Goal: Task Accomplishment & Management: Complete application form

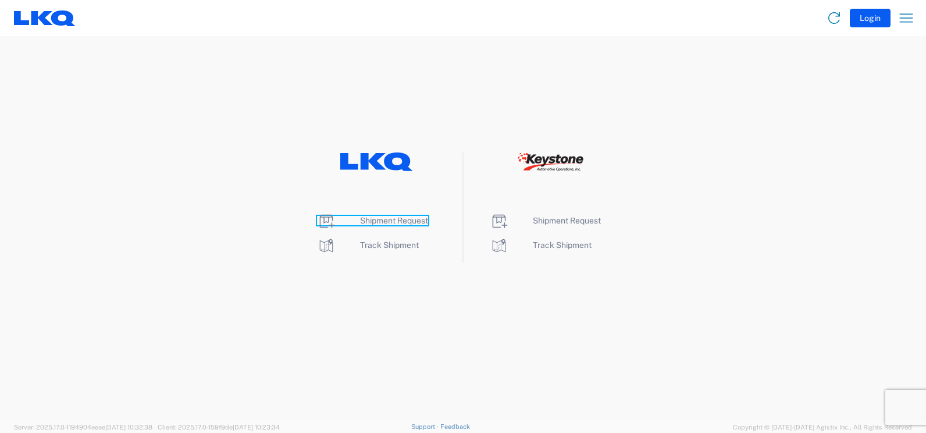
click at [401, 218] on span "Shipment Request" at bounding box center [394, 220] width 68 height 9
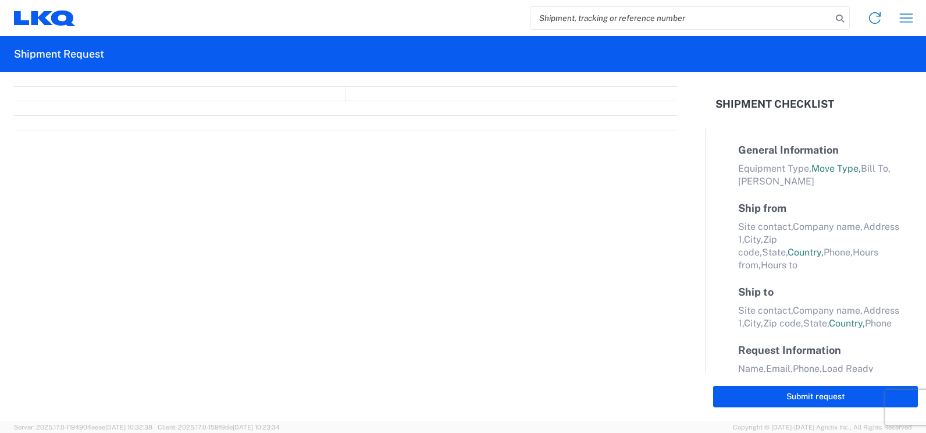
select select "FULL"
select select "LBS"
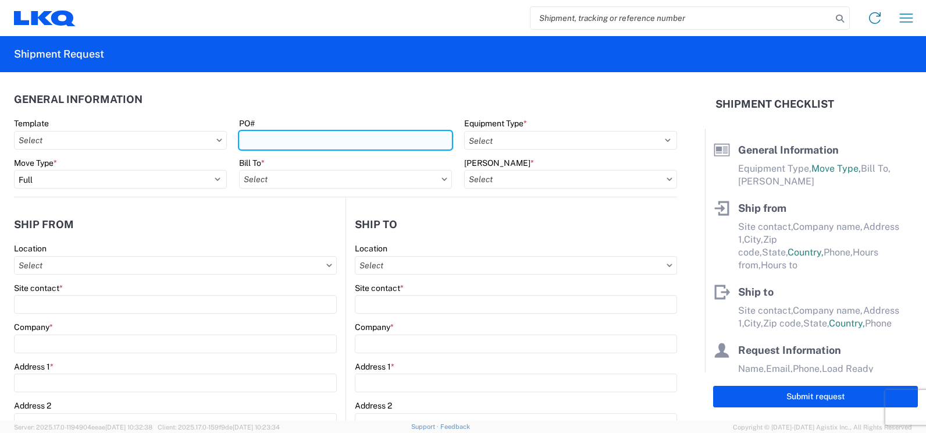
click at [318, 147] on input "PO#" at bounding box center [345, 140] width 213 height 19
type input "P149-343"
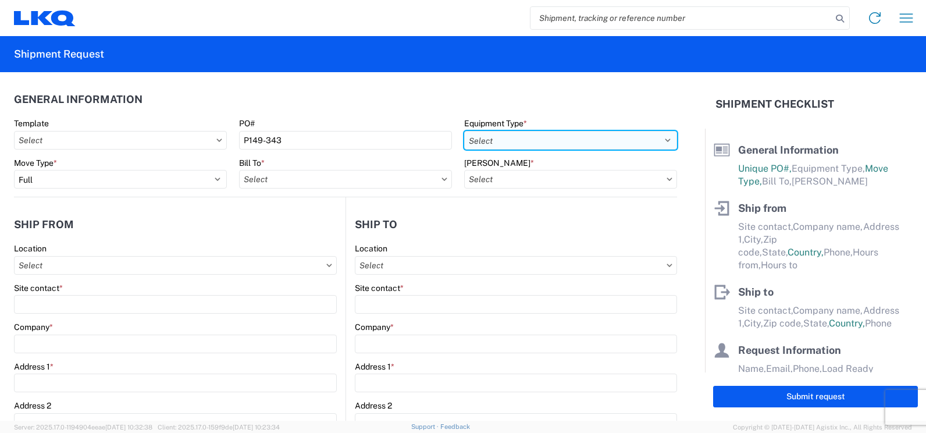
click at [660, 140] on select "Select 53’ Dry Van Flatbed Dropdeck (van) Lowboy (flatbed) Rail" at bounding box center [570, 140] width 213 height 19
select select "STDV"
click at [464, 131] on select "Select 53’ Dry Van Flatbed Dropdeck (van) Lowboy (flatbed) Rail" at bounding box center [570, 140] width 213 height 19
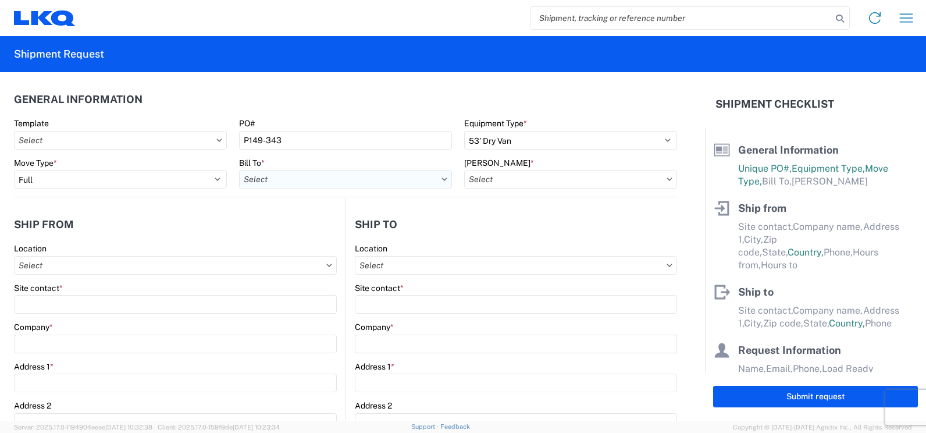
click at [307, 183] on input "Bill To *" at bounding box center [345, 179] width 213 height 19
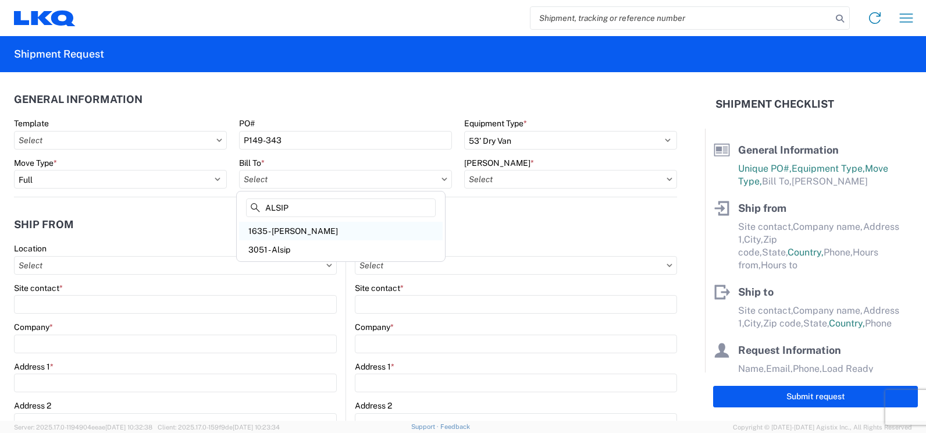
type input "ALSIP"
click at [299, 229] on div "1635 - [PERSON_NAME]" at bounding box center [341, 231] width 204 height 19
type input "1635 - [PERSON_NAME]"
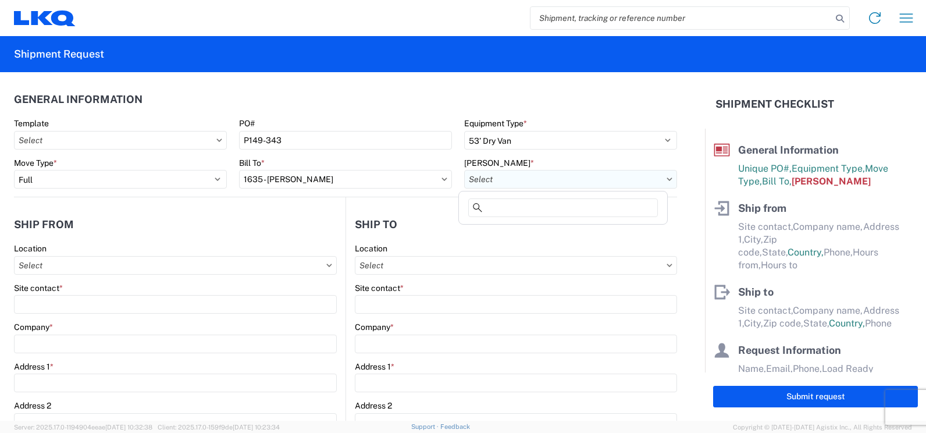
click at [660, 182] on input "[PERSON_NAME] *" at bounding box center [570, 179] width 213 height 19
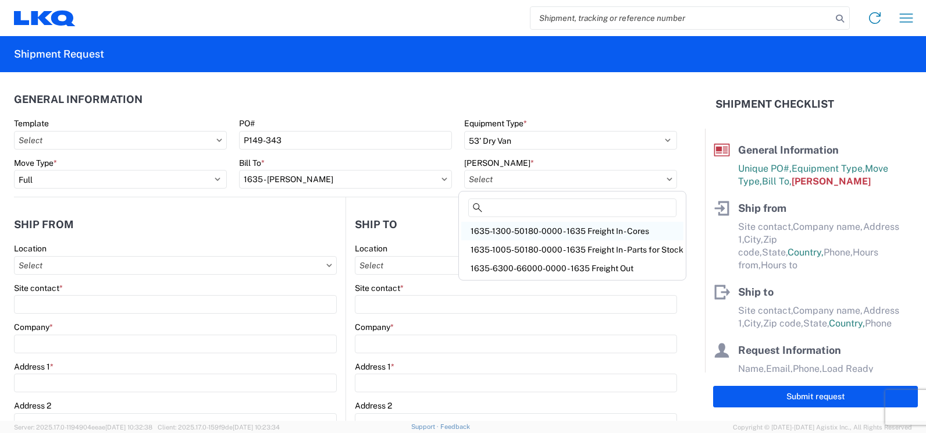
click at [577, 233] on div "1635-1300-50180-0000 - 1635 Freight In - Cores" at bounding box center [572, 231] width 222 height 19
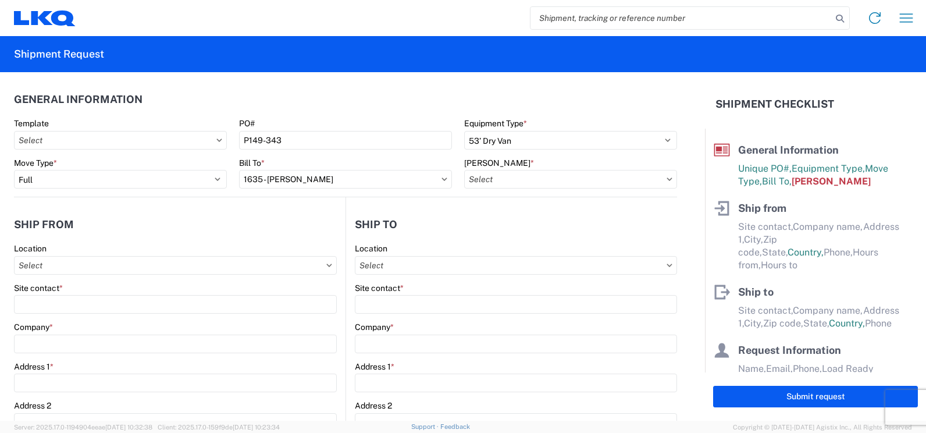
type input "1635-1300-50180-0000 - 1635 Freight In - Cores"
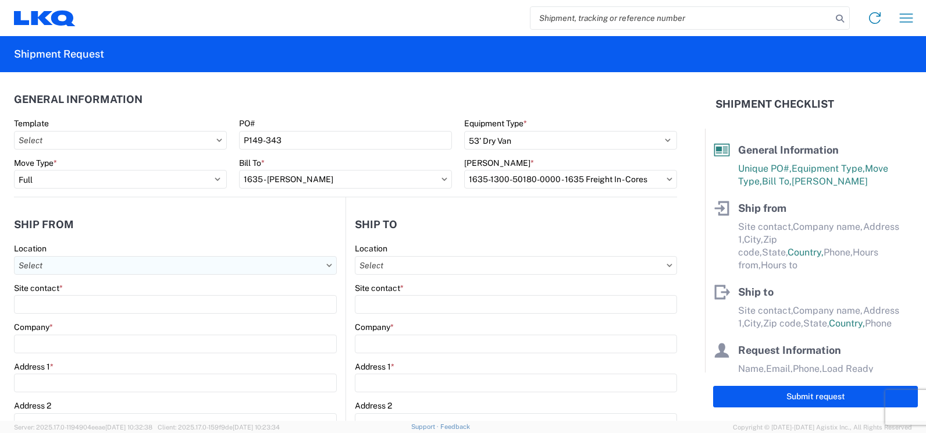
click at [63, 268] on input "Location" at bounding box center [175, 265] width 323 height 19
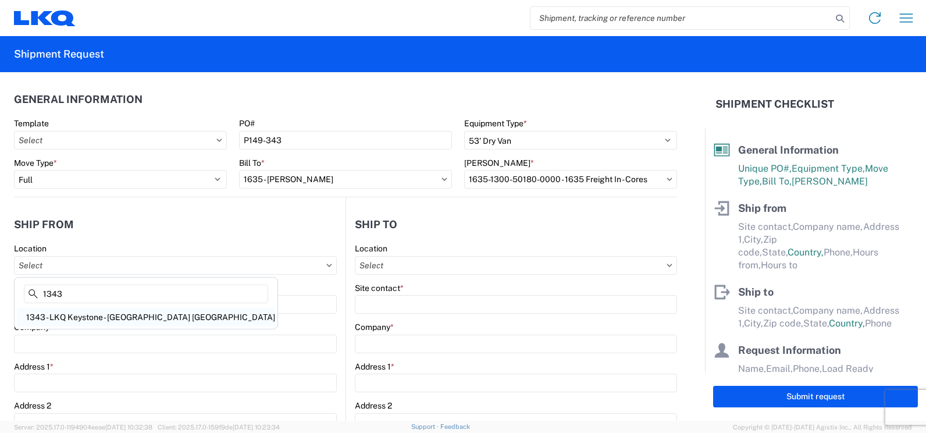
type input "1343"
click at [68, 315] on div "1343 - LKQ Keystone - [GEOGRAPHIC_DATA] [GEOGRAPHIC_DATA]" at bounding box center [146, 317] width 258 height 19
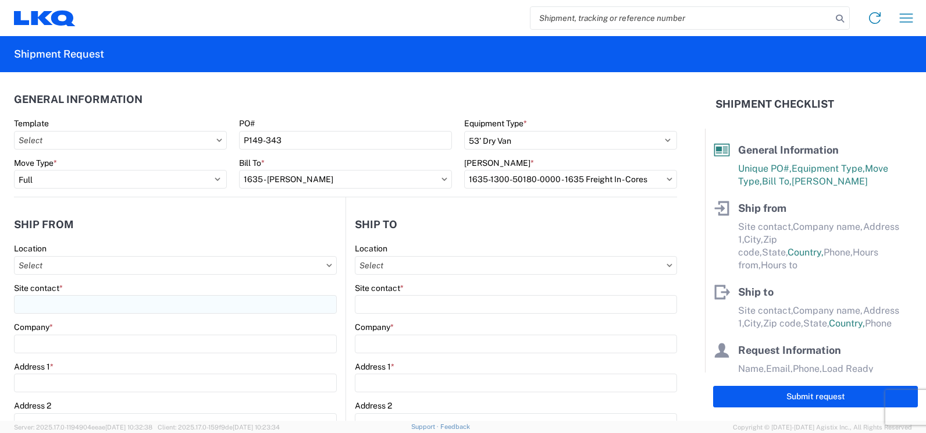
type input "1343 - LKQ Keystone - [GEOGRAPHIC_DATA] [GEOGRAPHIC_DATA]"
type input "LKQ Corporation"
type input "[STREET_ADDRESS]"
type input "[GEOGRAPHIC_DATA]"
type input "47172"
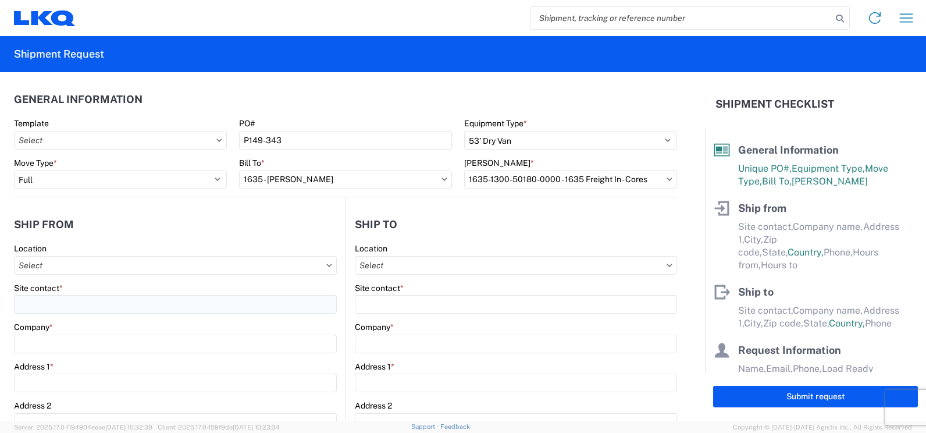
select select "IN"
select select "US"
type input "07:00"
type input "17:00"
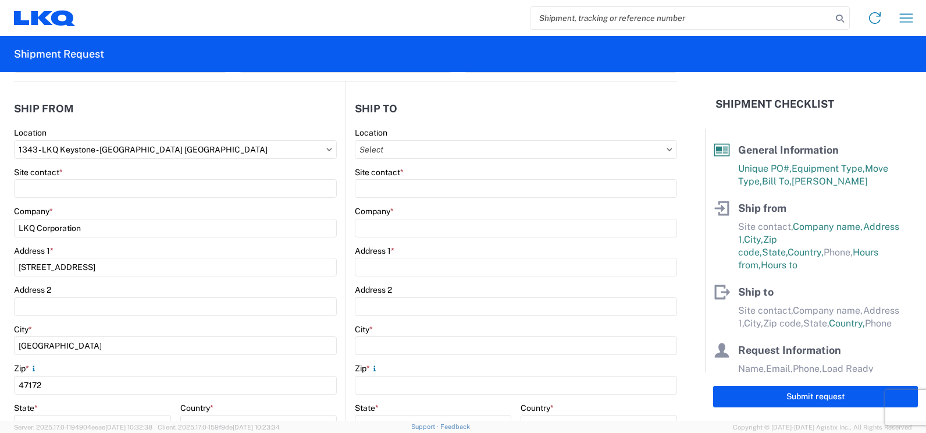
scroll to position [116, 0]
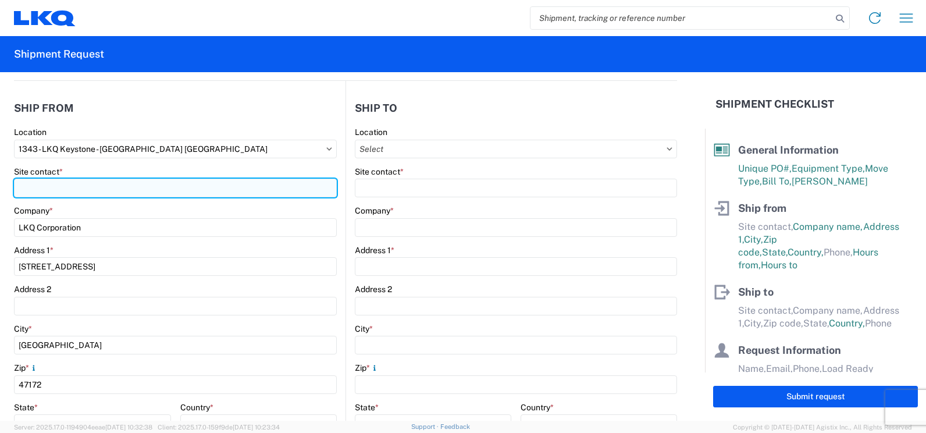
click at [55, 194] on input "Site contact *" at bounding box center [175, 188] width 323 height 19
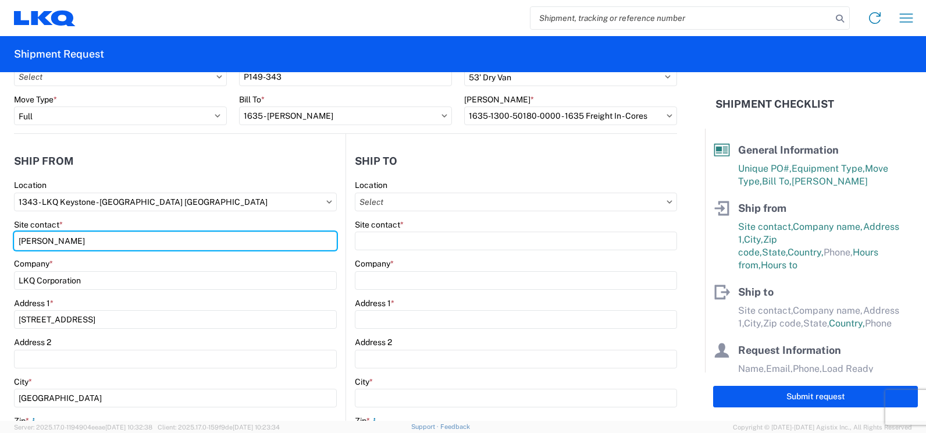
scroll to position [58, 0]
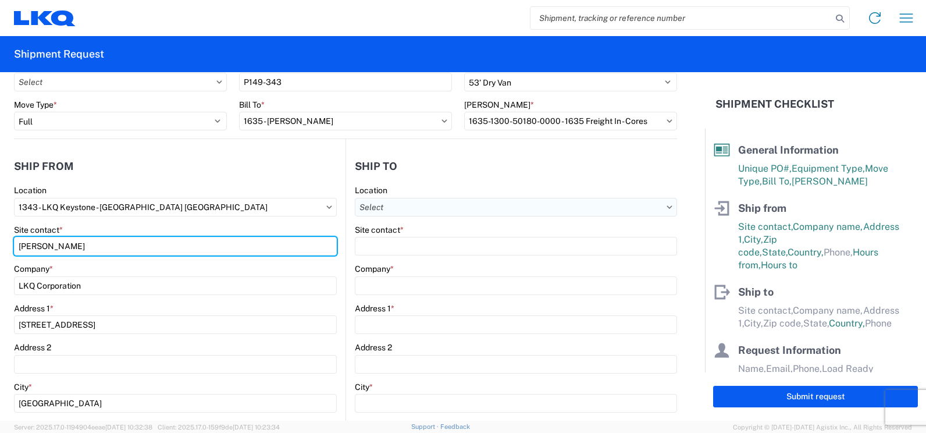
type input "[PERSON_NAME]"
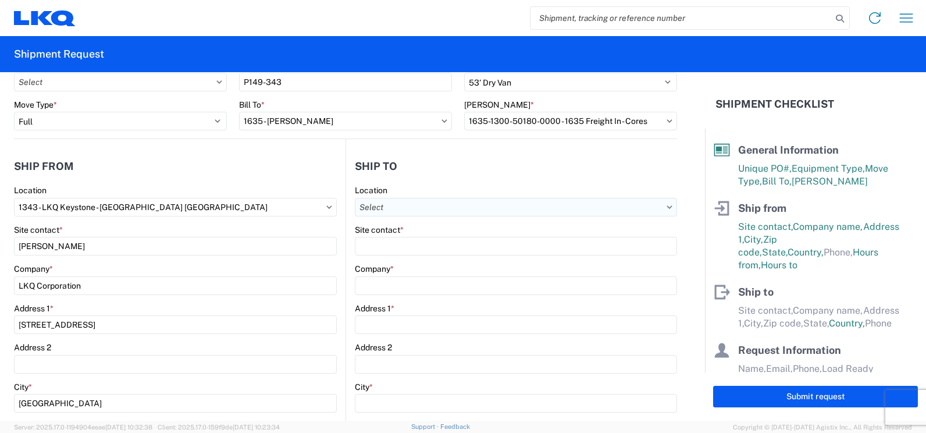
click at [492, 206] on input "Location" at bounding box center [516, 207] width 322 height 19
type input "1635"
click at [399, 260] on div "1635 - [PERSON_NAME]" at bounding box center [456, 259] width 204 height 19
type input "1635 - [PERSON_NAME]"
type input "[PERSON_NAME]"
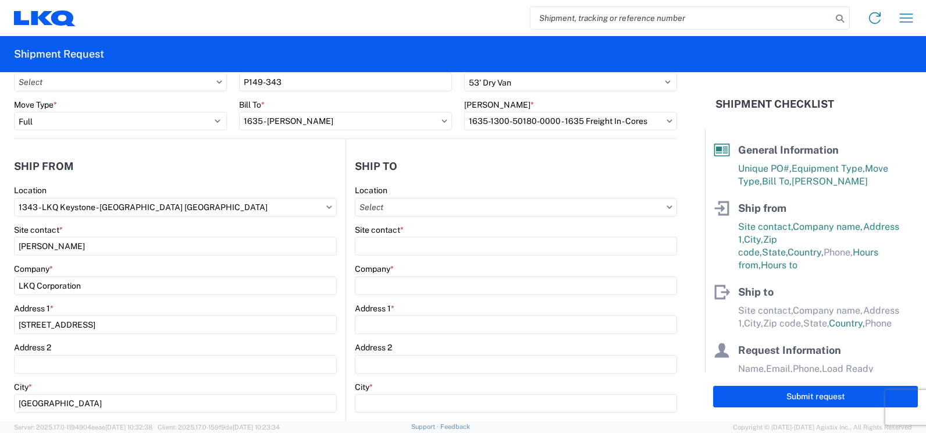
type input "LKQ Corporation"
type input "[STREET_ADDRESS][PERSON_NAME]"
type input "Suite C"
type input "Alsip"
type input "60803"
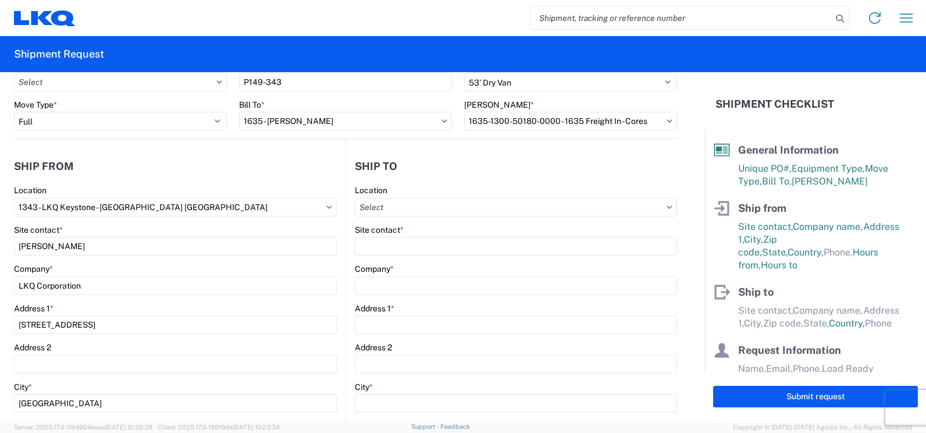
type input "[EMAIL_ADDRESS][DOMAIN_NAME]"
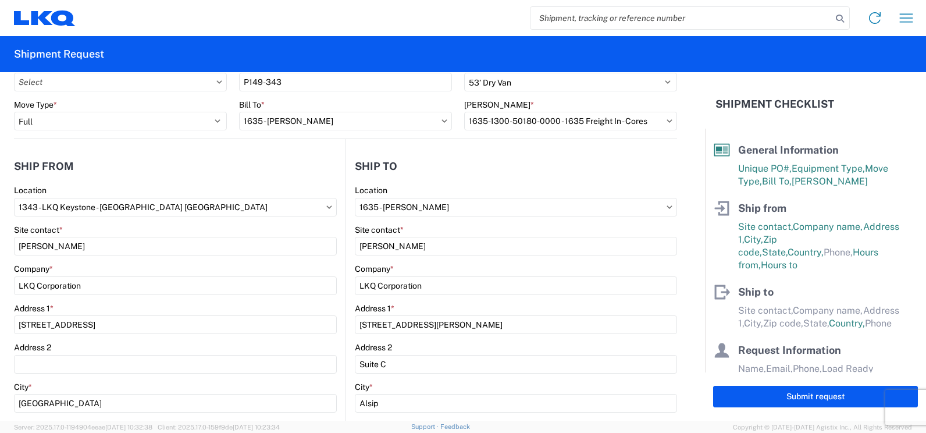
select select "IL"
select select "US"
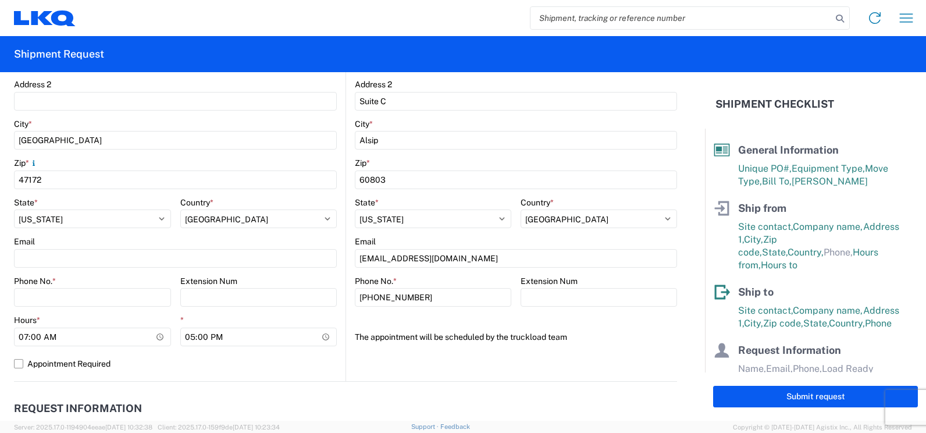
scroll to position [349, 0]
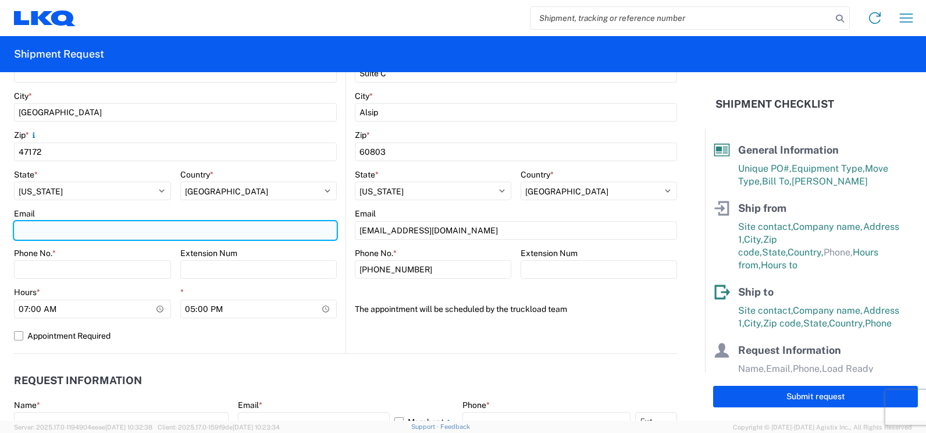
click at [33, 229] on input "Email" at bounding box center [175, 230] width 323 height 19
type input "[EMAIL_ADDRESS][DOMAIN_NAME]"
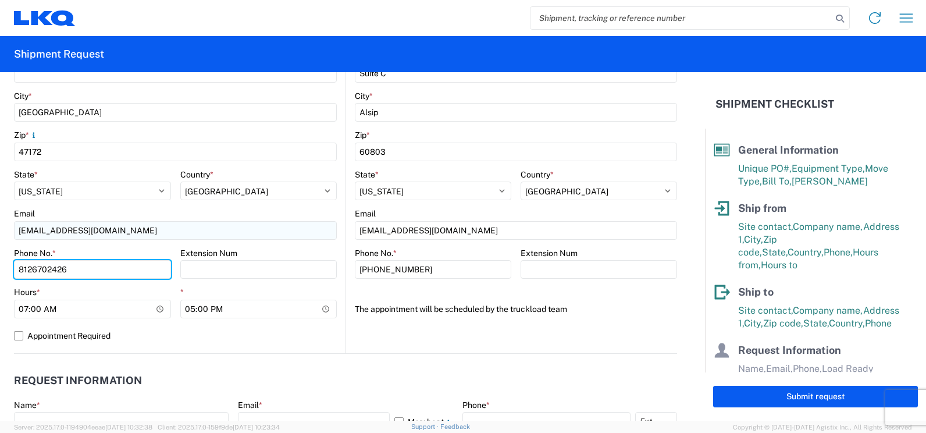
type input "8126702426"
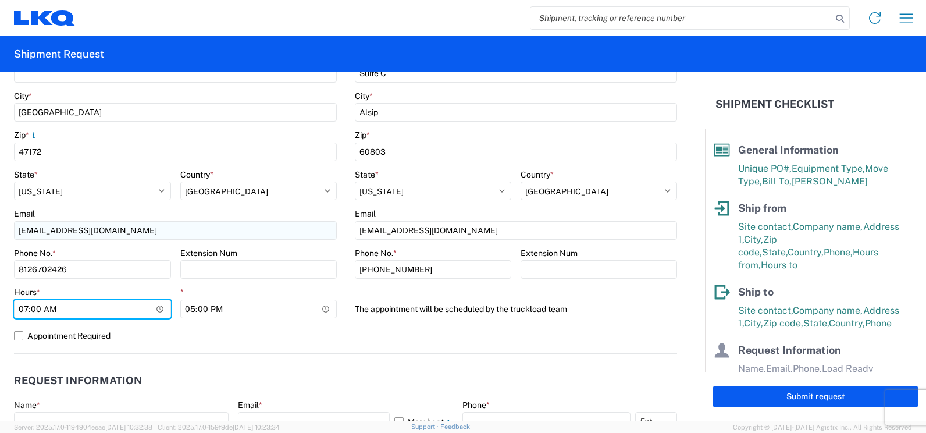
type input "08:00"
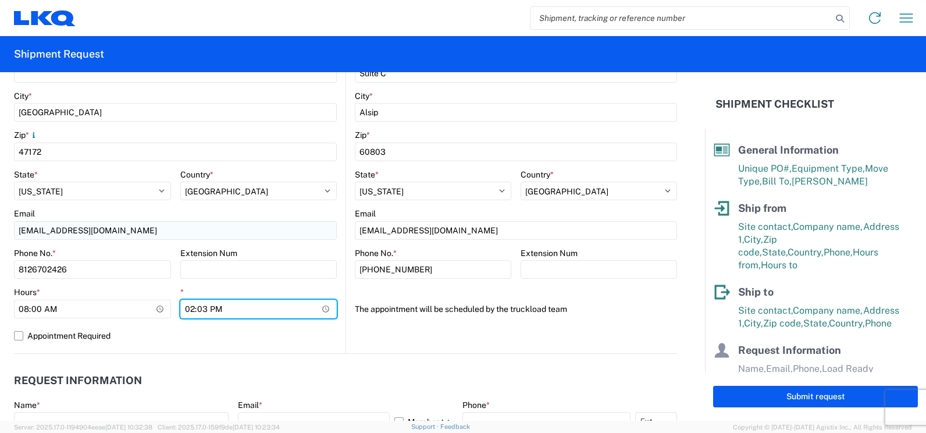
type input "14:30"
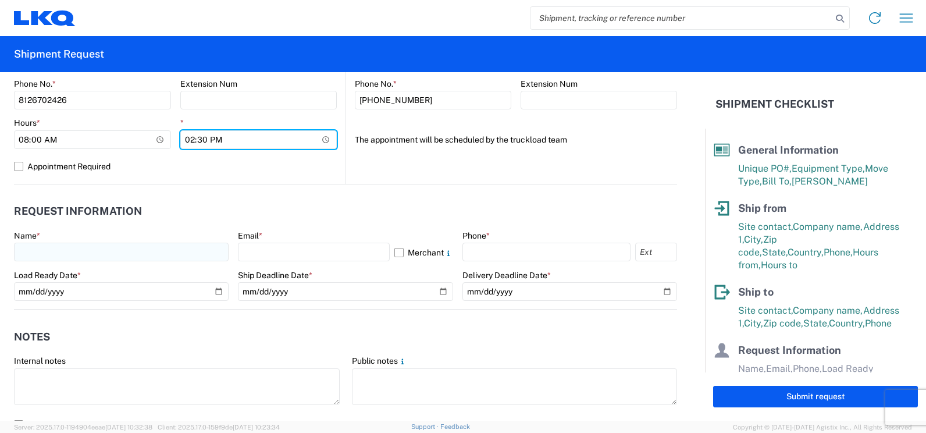
scroll to position [524, 0]
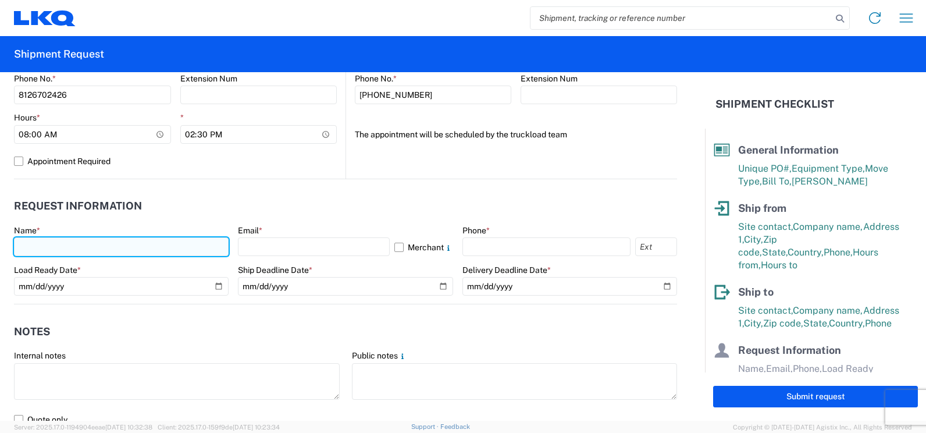
click at [92, 251] on input "text" at bounding box center [121, 246] width 215 height 19
type input "[PERSON_NAME]"
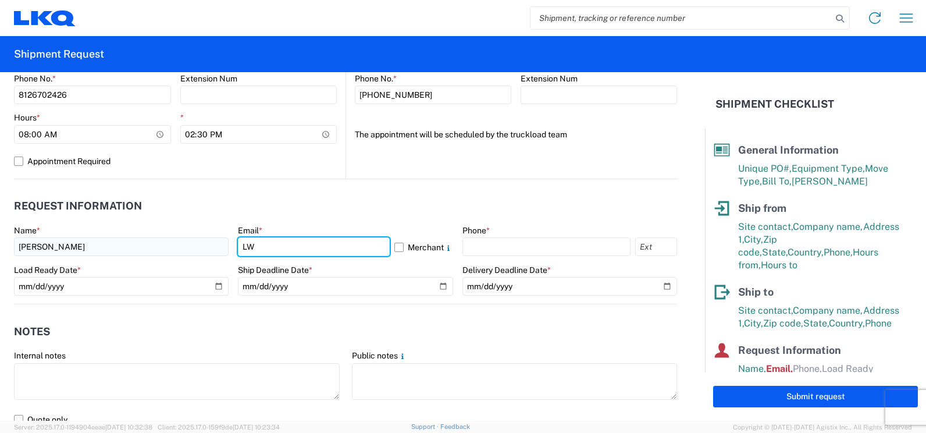
type input "[EMAIL_ADDRESS][DOMAIN_NAME]"
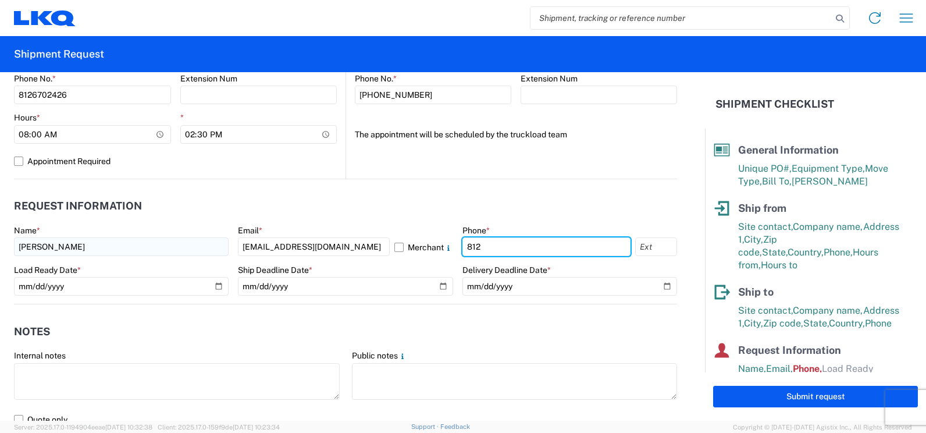
type input "8126702426"
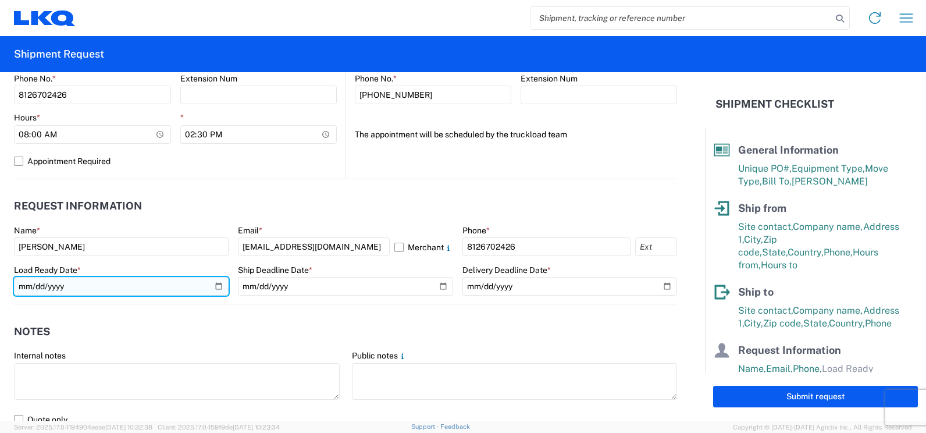
click at [212, 284] on input "date" at bounding box center [121, 286] width 215 height 19
type input "[DATE]"
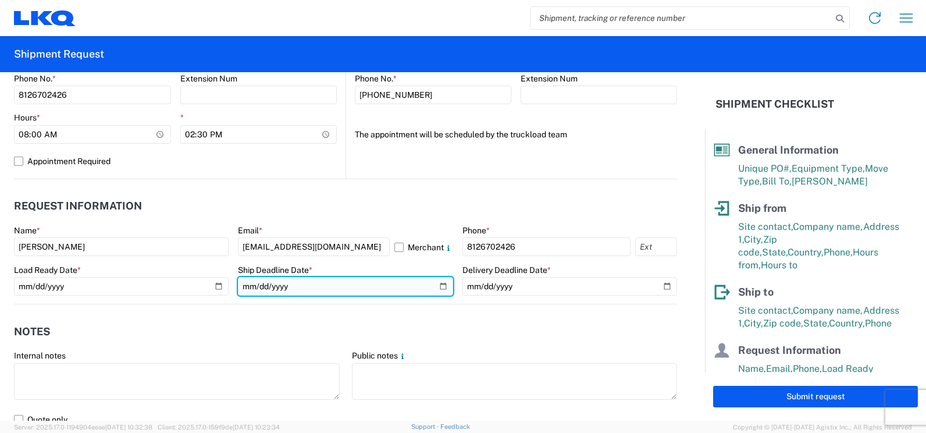
click at [439, 285] on input "date" at bounding box center [345, 286] width 215 height 19
type input "[DATE]"
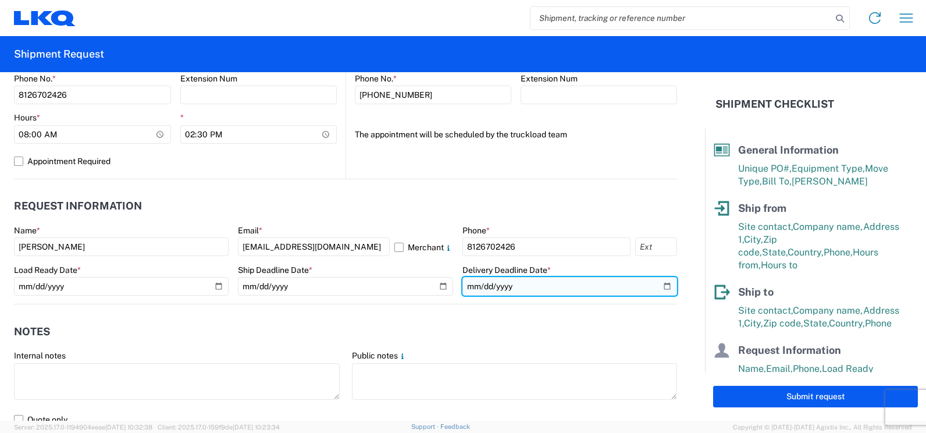
click at [660, 286] on input "date" at bounding box center [570, 286] width 215 height 19
type input "[DATE]"
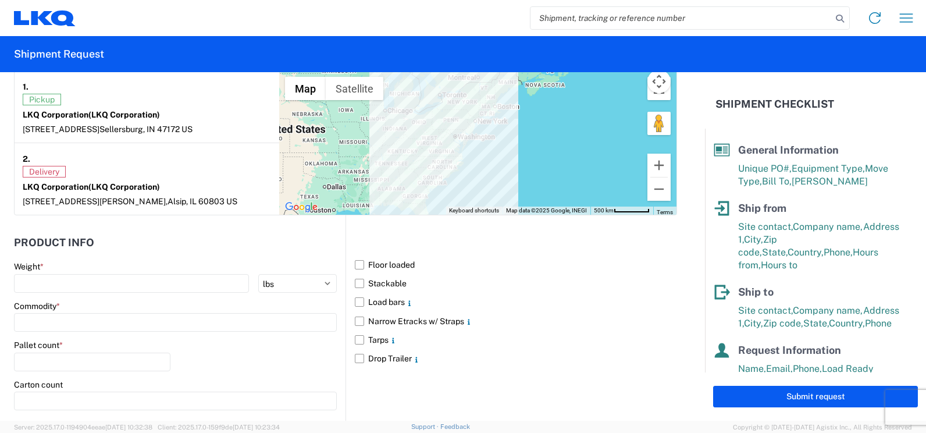
scroll to position [1047, 0]
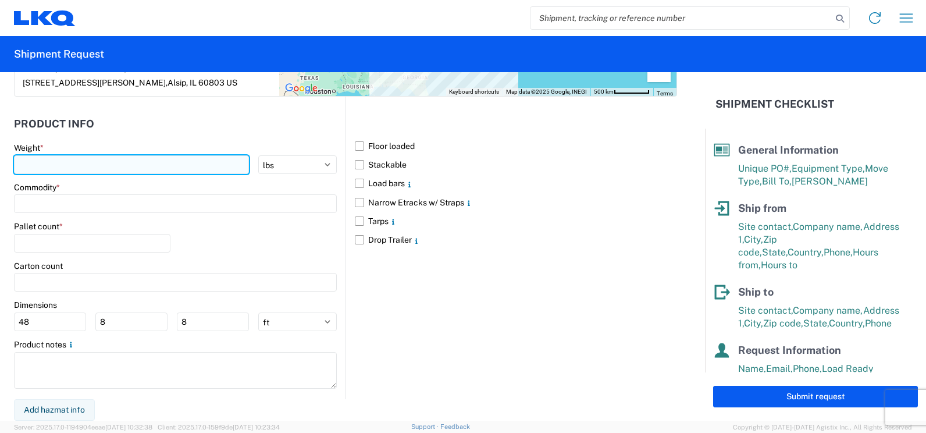
click at [62, 169] on input "number" at bounding box center [131, 164] width 235 height 19
type input "36976"
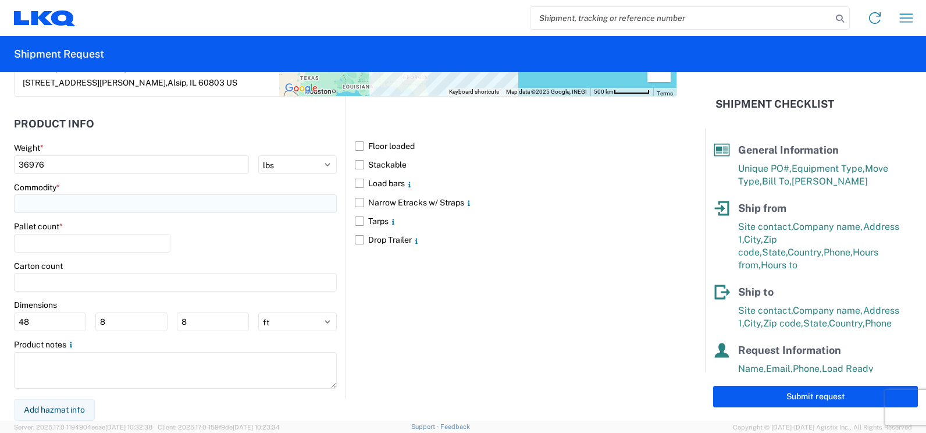
click at [51, 206] on input at bounding box center [175, 203] width 323 height 19
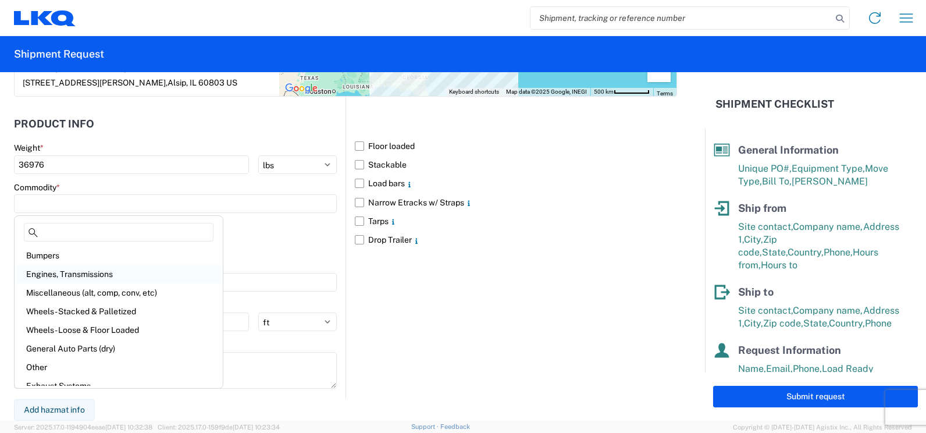
click at [59, 273] on div "Engines, Transmissions" at bounding box center [119, 274] width 204 height 19
type input "Engines, Transmissions"
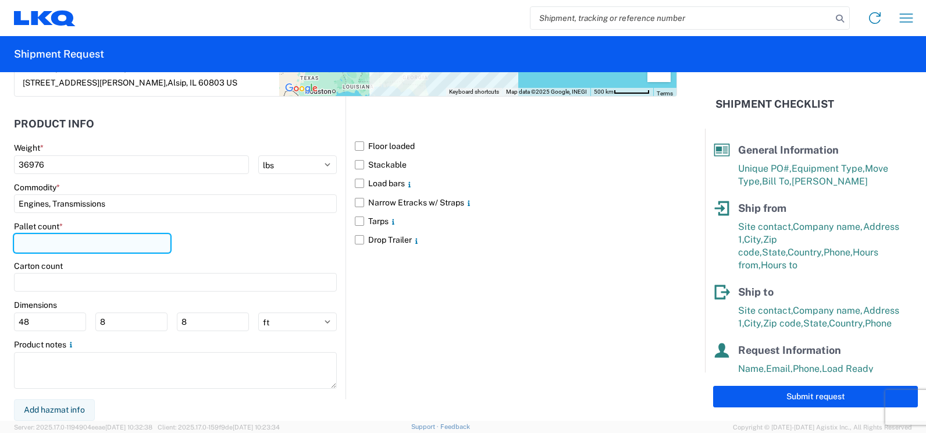
click at [44, 243] on input "number" at bounding box center [92, 243] width 157 height 19
type input "24"
click at [232, 253] on div "Pallet count * 24" at bounding box center [175, 241] width 323 height 40
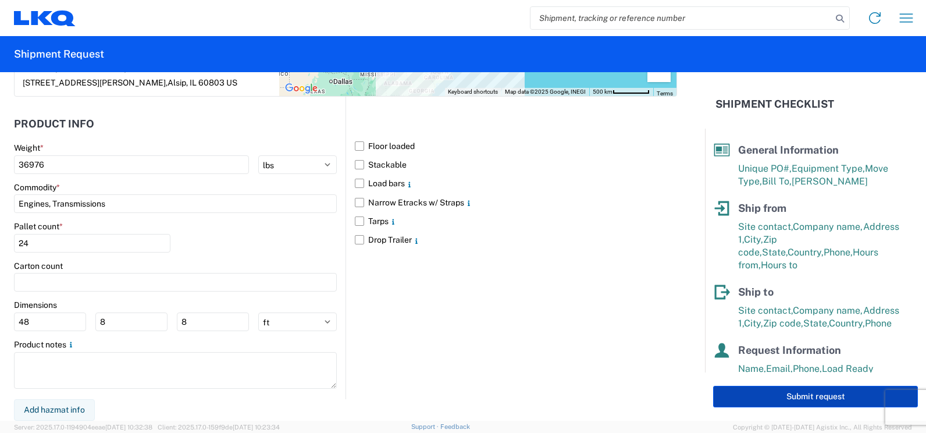
click at [817, 399] on button "Submit request" at bounding box center [815, 397] width 205 height 22
select select "IN"
select select "US"
